Goal: Information Seeking & Learning: Learn about a topic

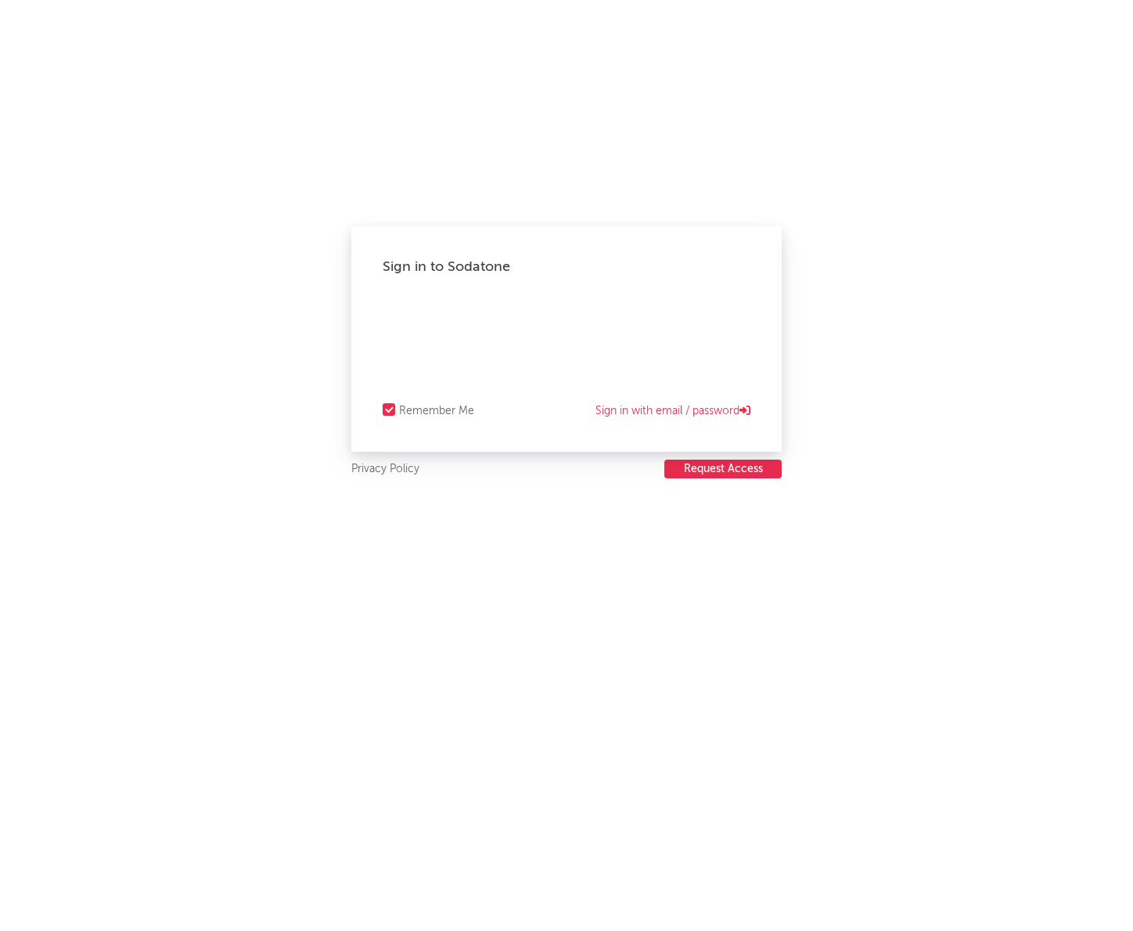
select select "recorded_music"
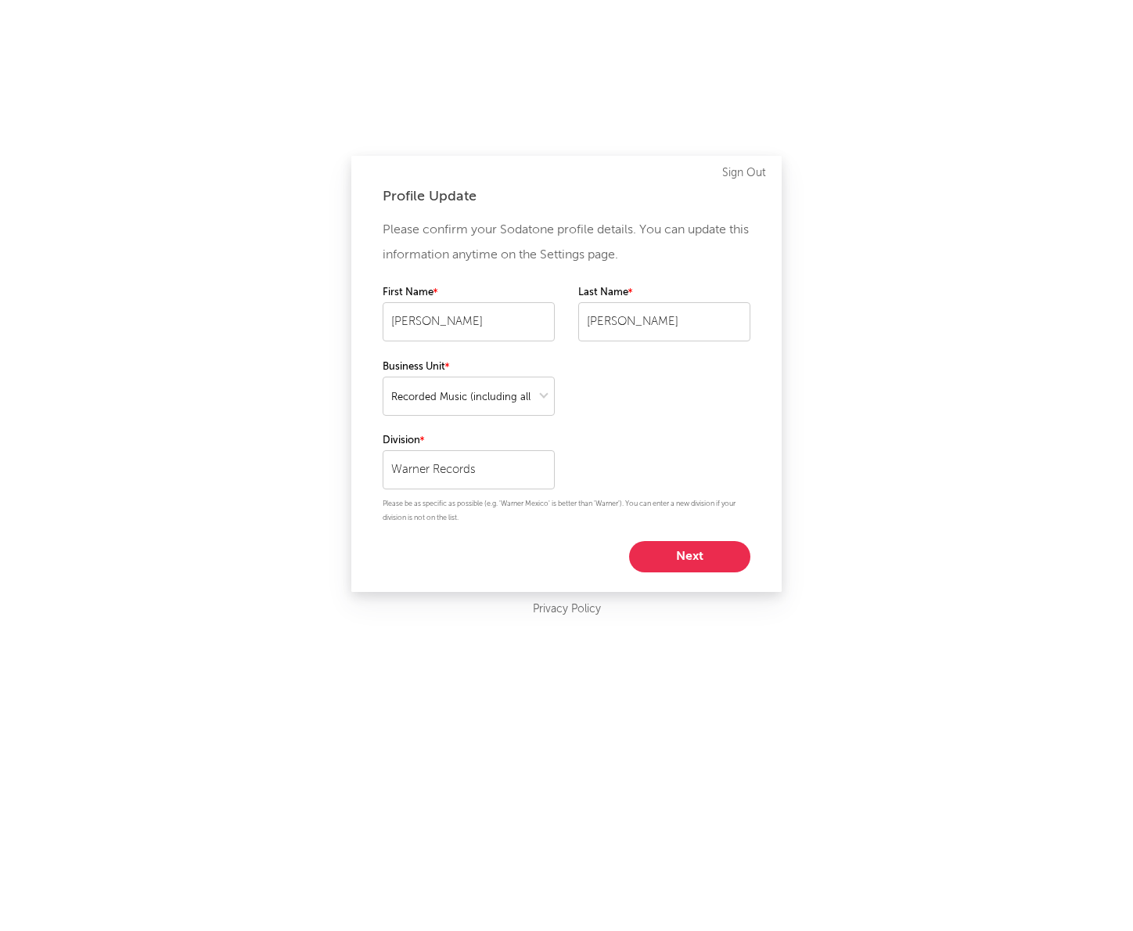
click at [671, 557] on button "Next" at bounding box center [689, 556] width 121 height 31
select select "other"
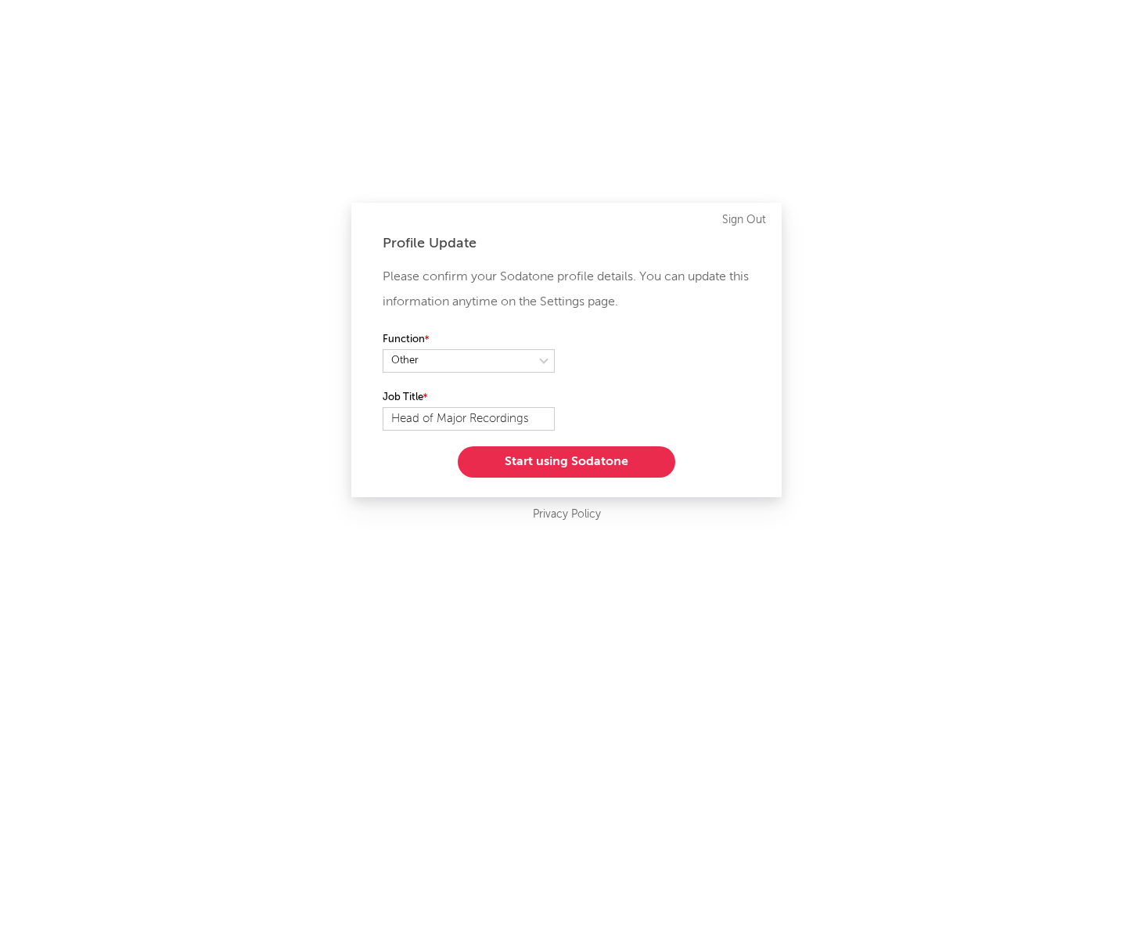
click at [622, 463] on button "Start using Sodatone" at bounding box center [567, 461] width 218 height 31
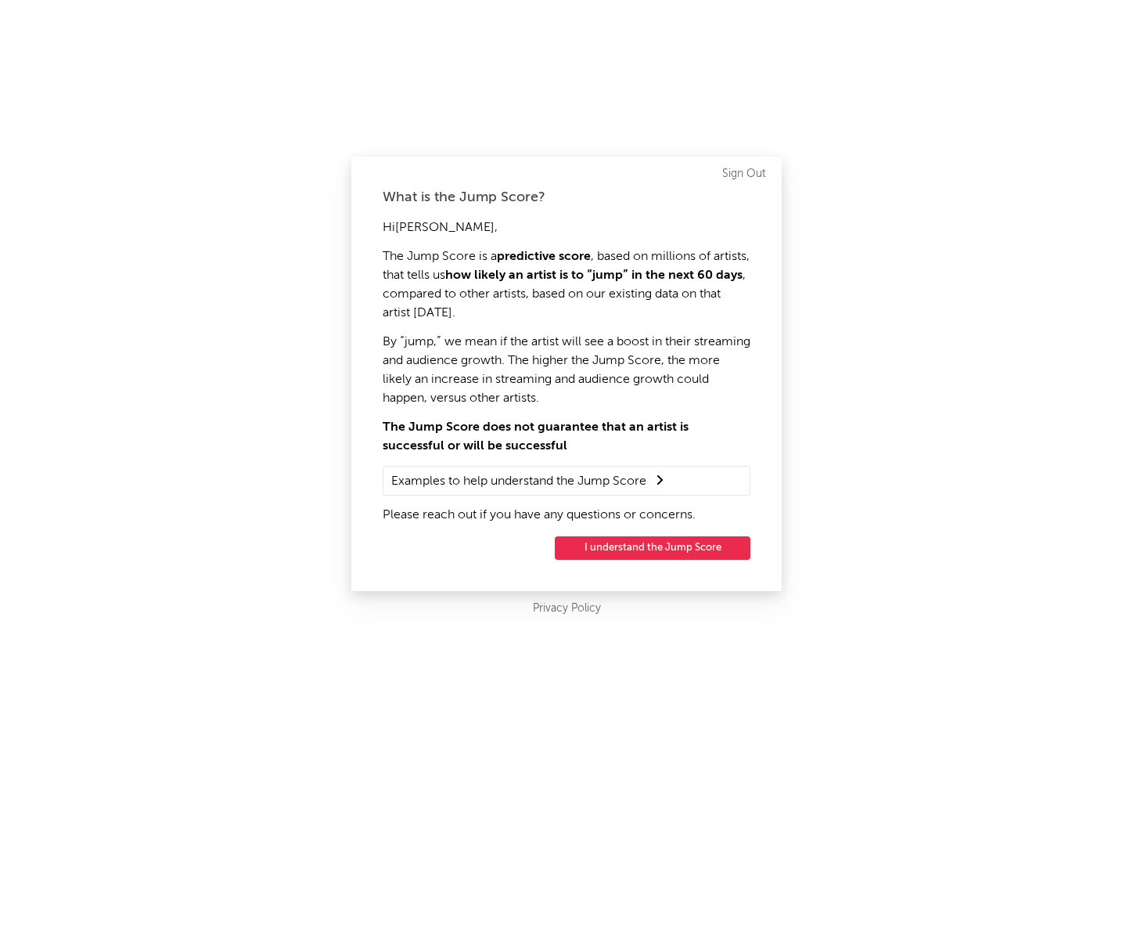
click at [628, 536] on button "I understand the Jump Score" at bounding box center [653, 547] width 196 height 23
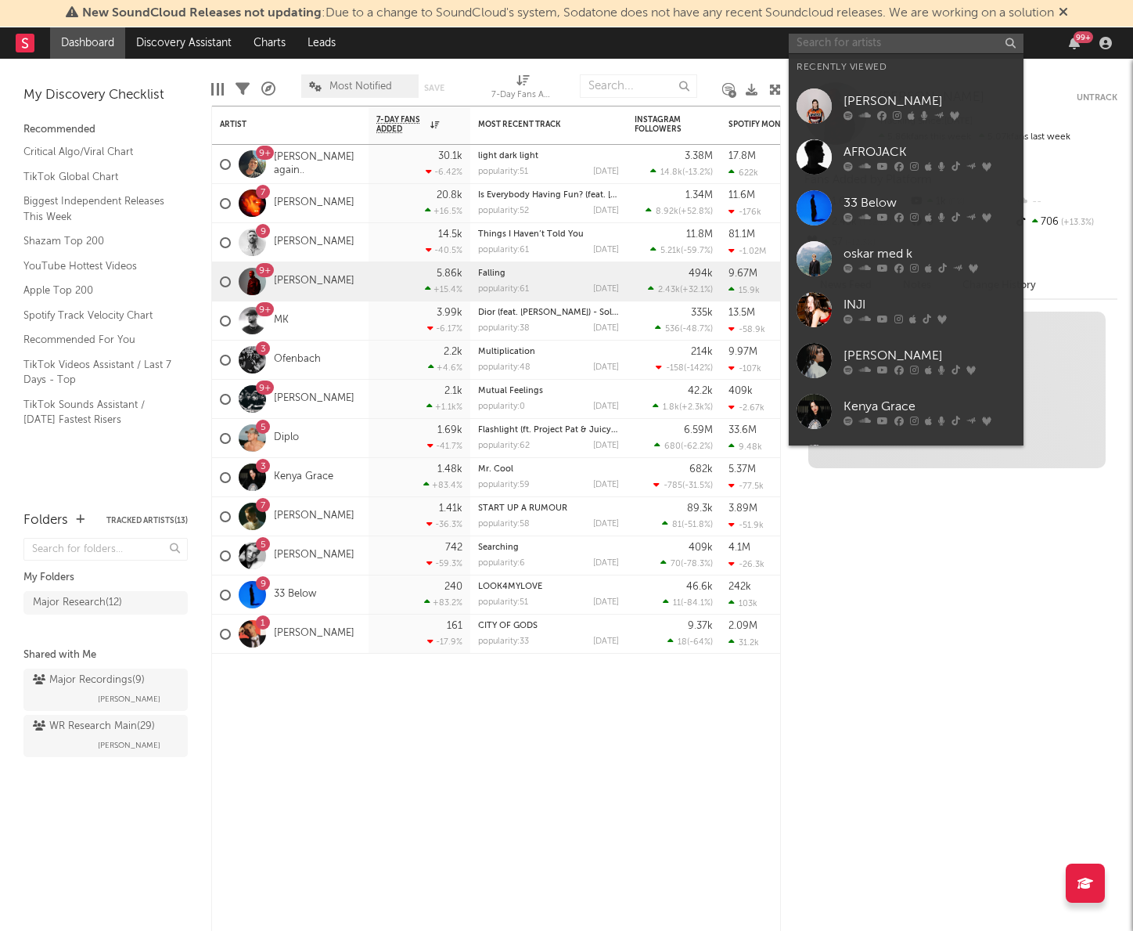
click at [842, 38] on input "text" at bounding box center [906, 44] width 235 height 20
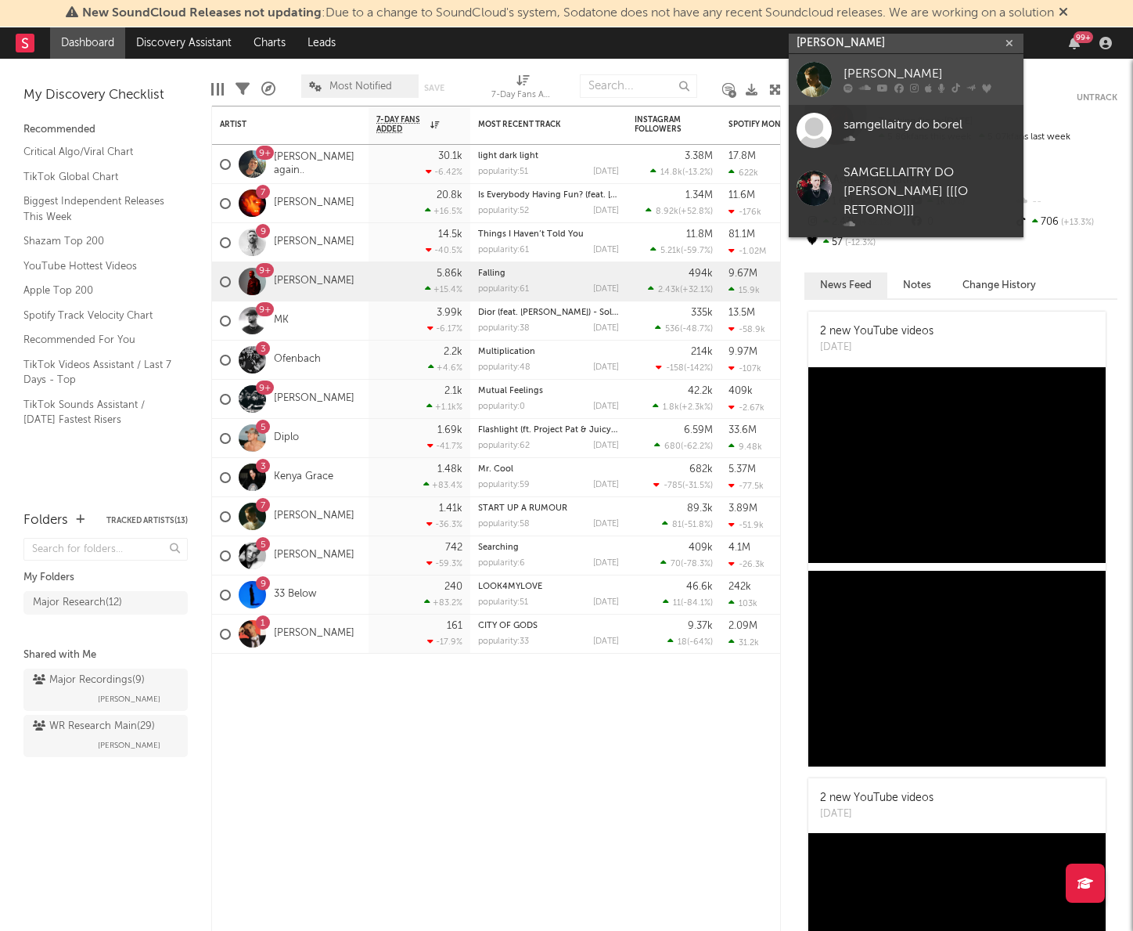
type input "[PERSON_NAME]"
click at [916, 85] on icon at bounding box center [914, 88] width 9 height 9
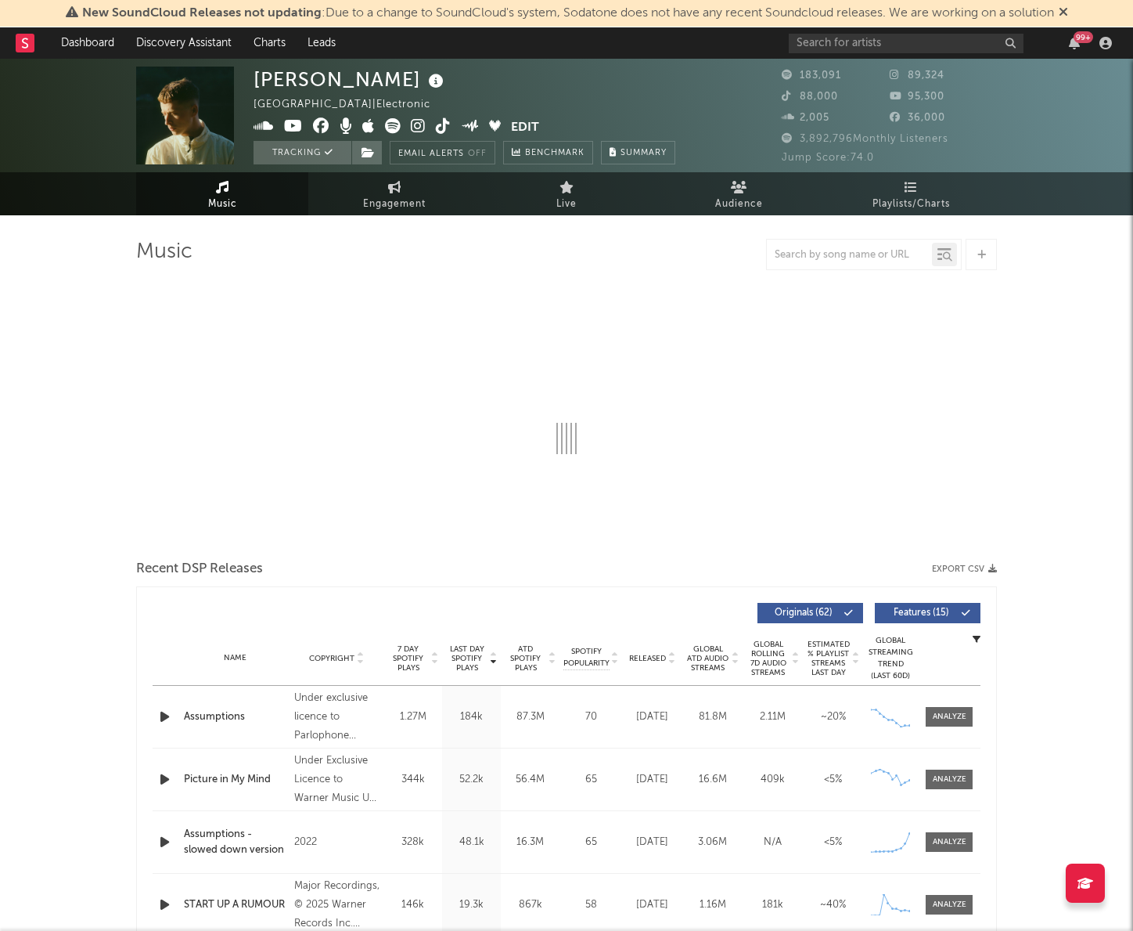
select select "6m"
